Goal: Navigation & Orientation: Find specific page/section

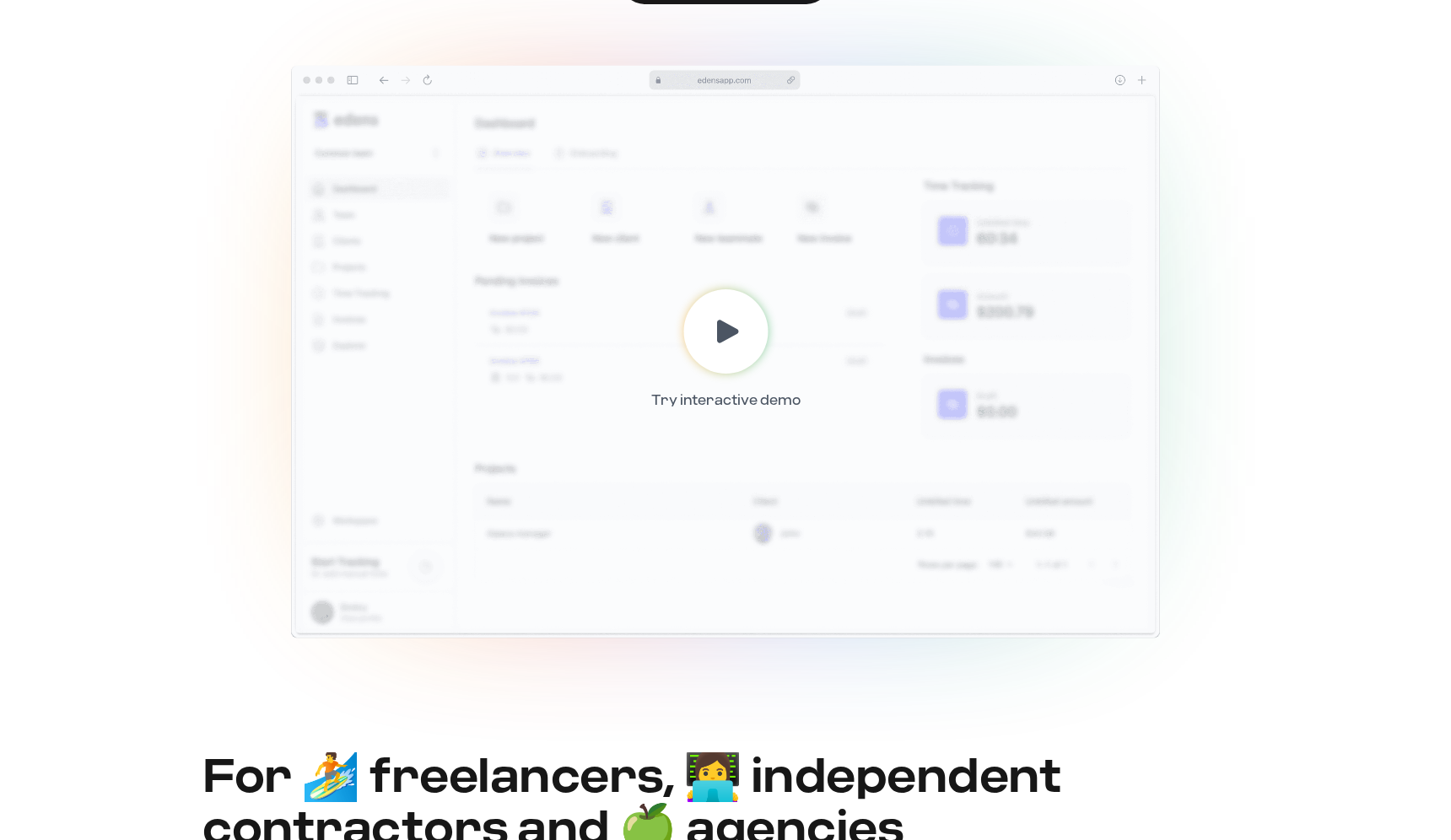
scroll to position [212, 0]
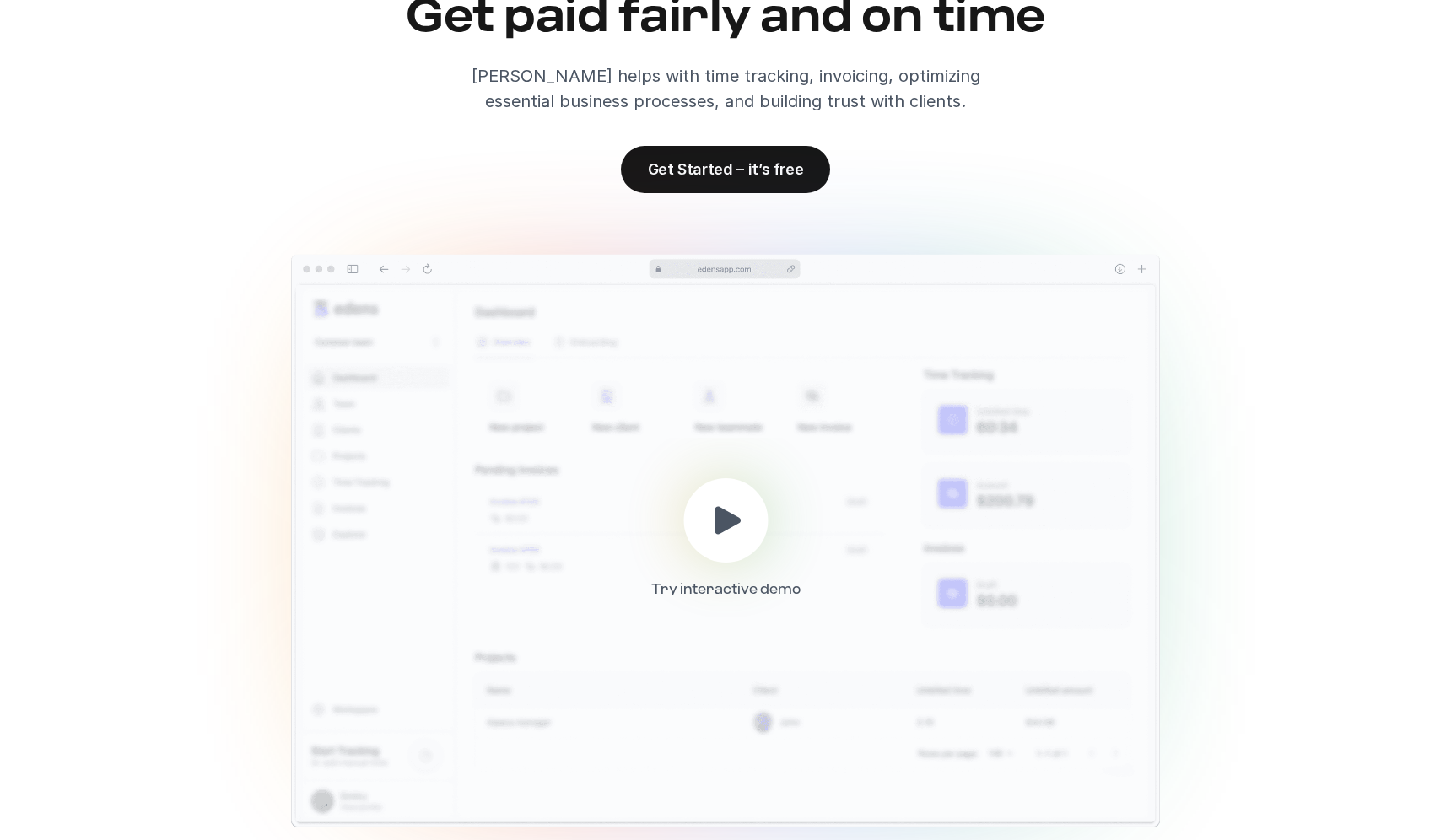
click at [708, 546] on div at bounding box center [726, 520] width 85 height 85
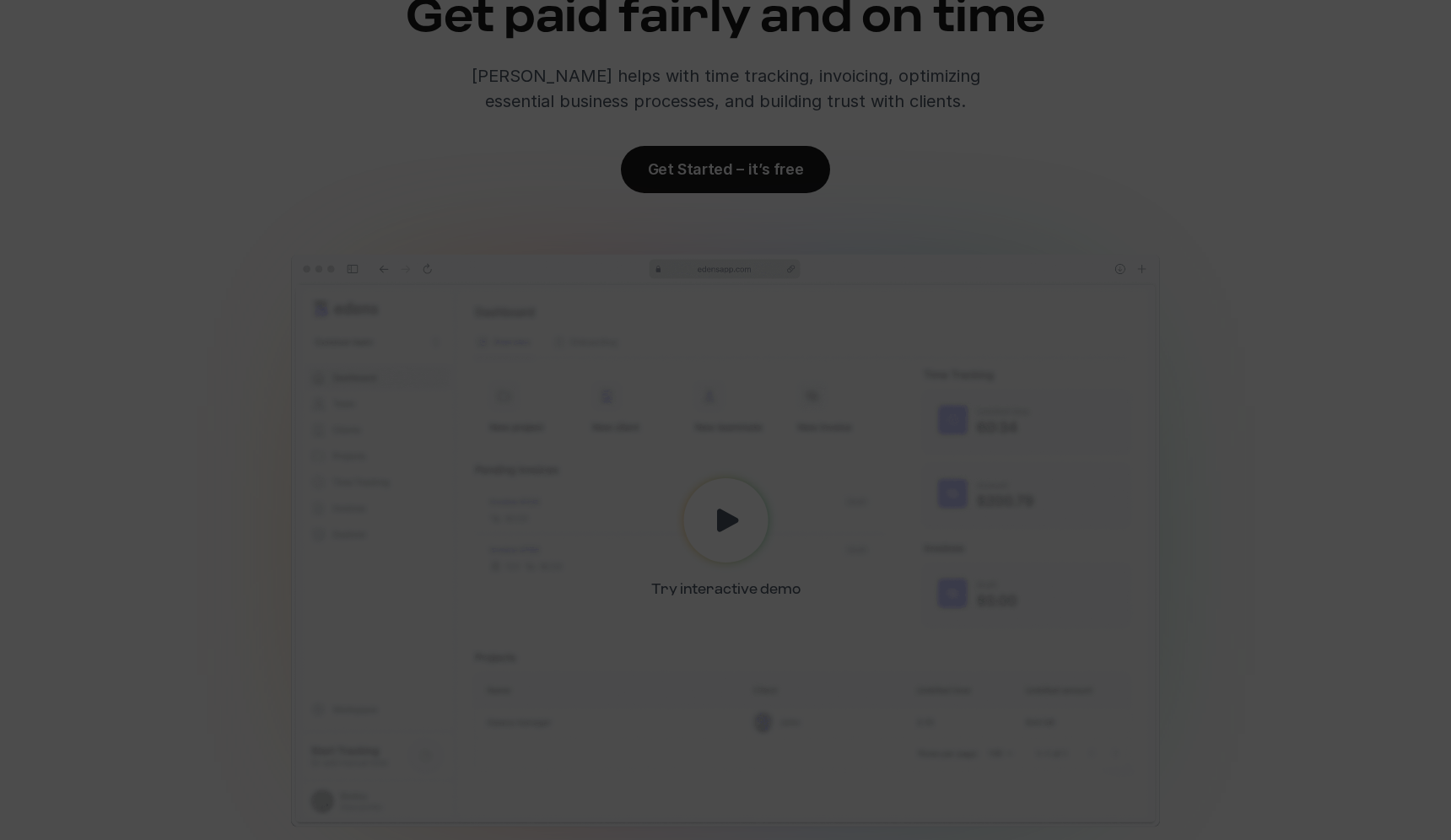
click at [1092, 107] on div at bounding box center [726, 420] width 1451 height 840
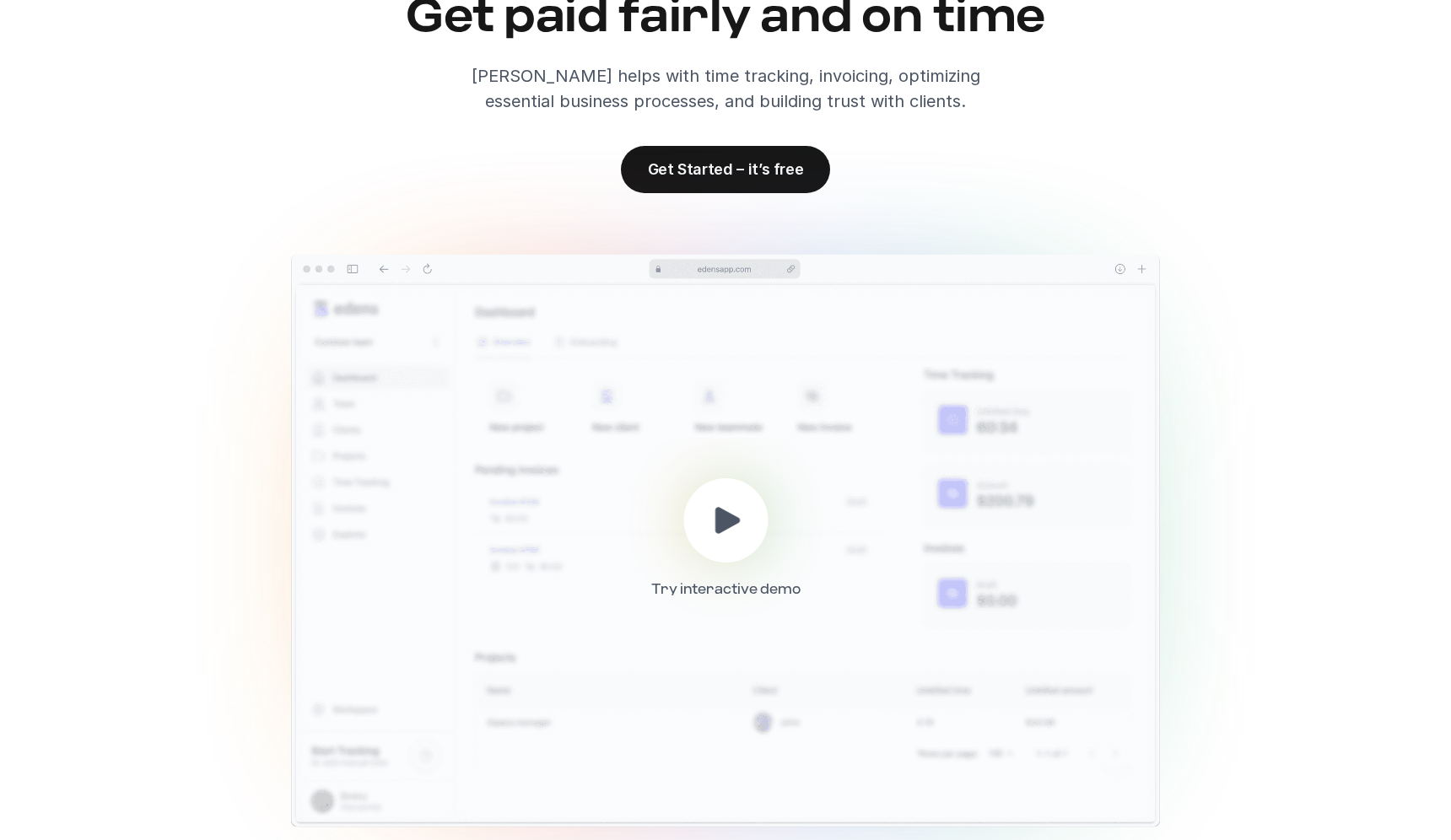
click at [736, 515] on icon at bounding box center [728, 520] width 38 height 38
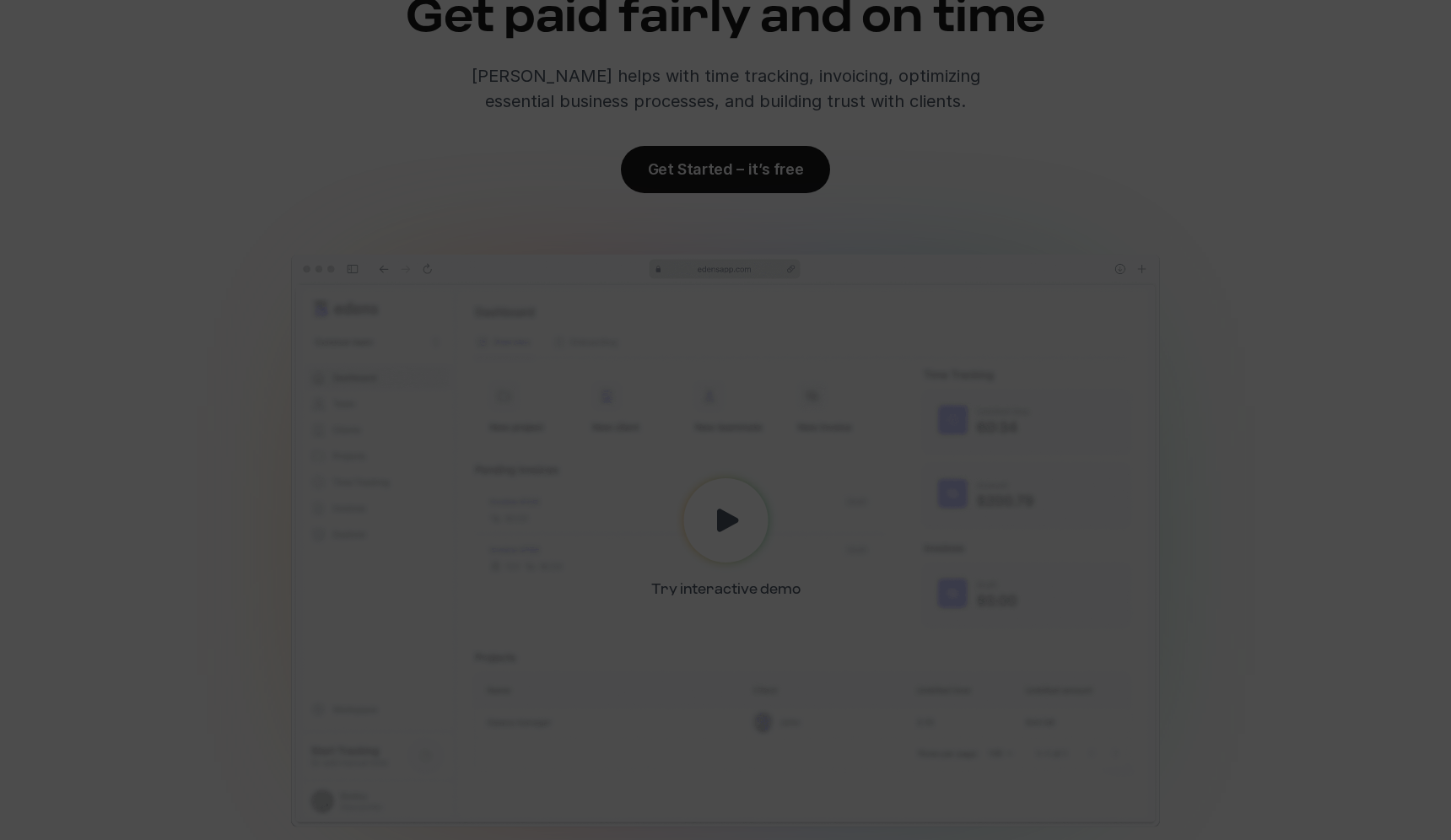
click at [1097, 117] on div at bounding box center [726, 420] width 1451 height 840
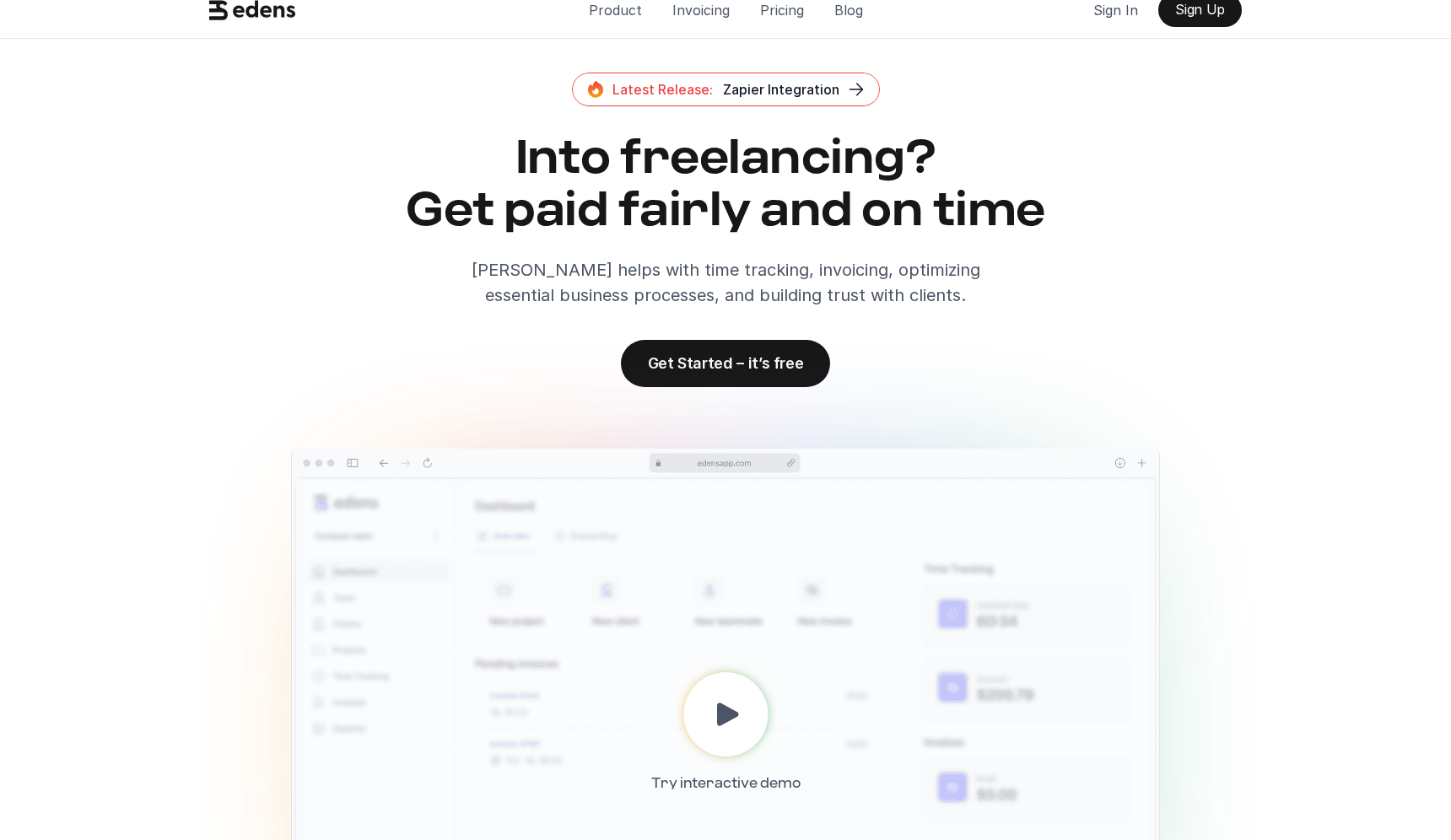
scroll to position [0, 0]
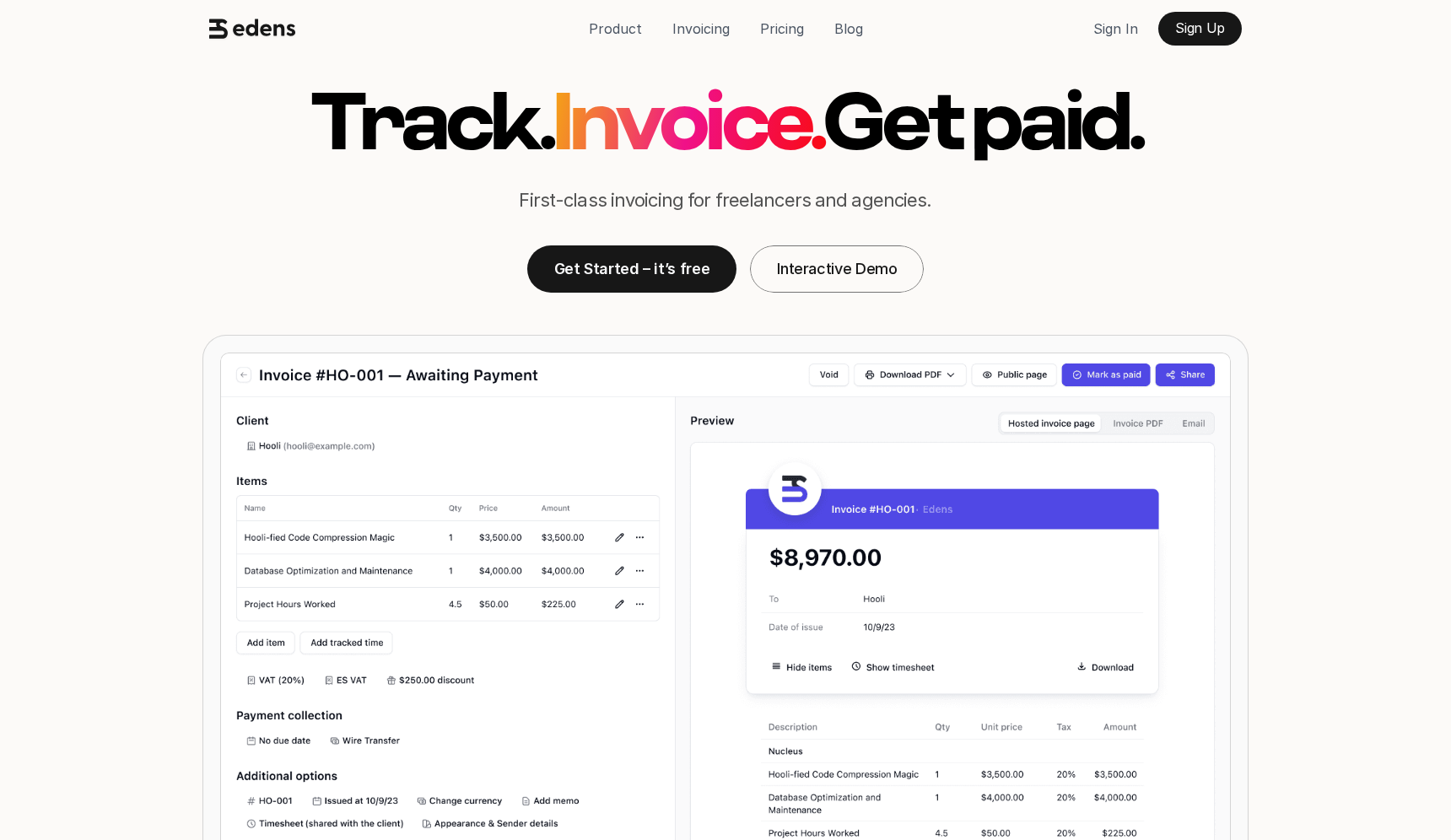
scroll to position [220, 0]
click at [867, 267] on p "Interactive Demo" at bounding box center [837, 268] width 120 height 17
